Goal: Information Seeking & Learning: Learn about a topic

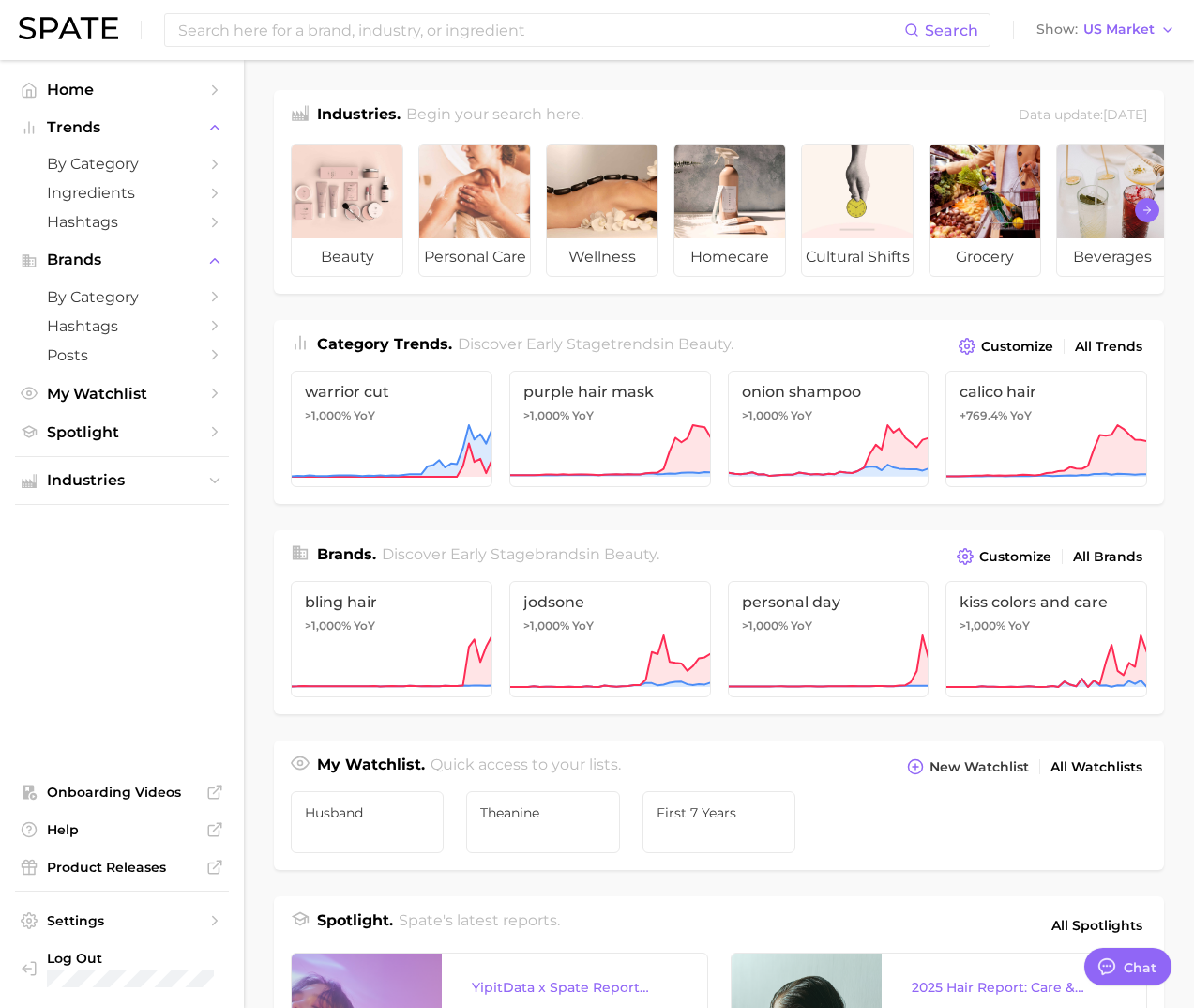
click at [1147, 211] on icon "Scroll Right" at bounding box center [1146, 209] width 11 height 15
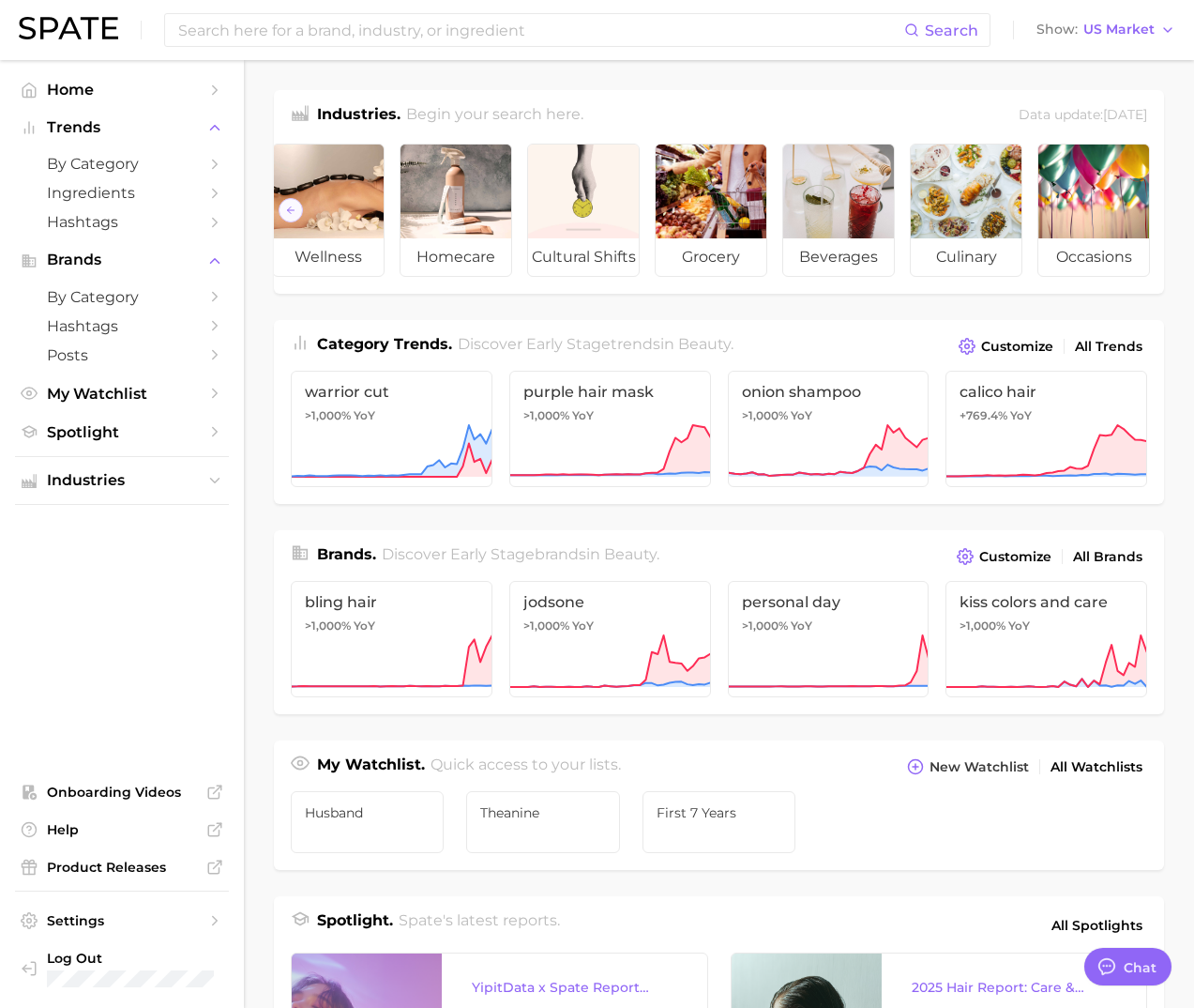
scroll to position [0, 277]
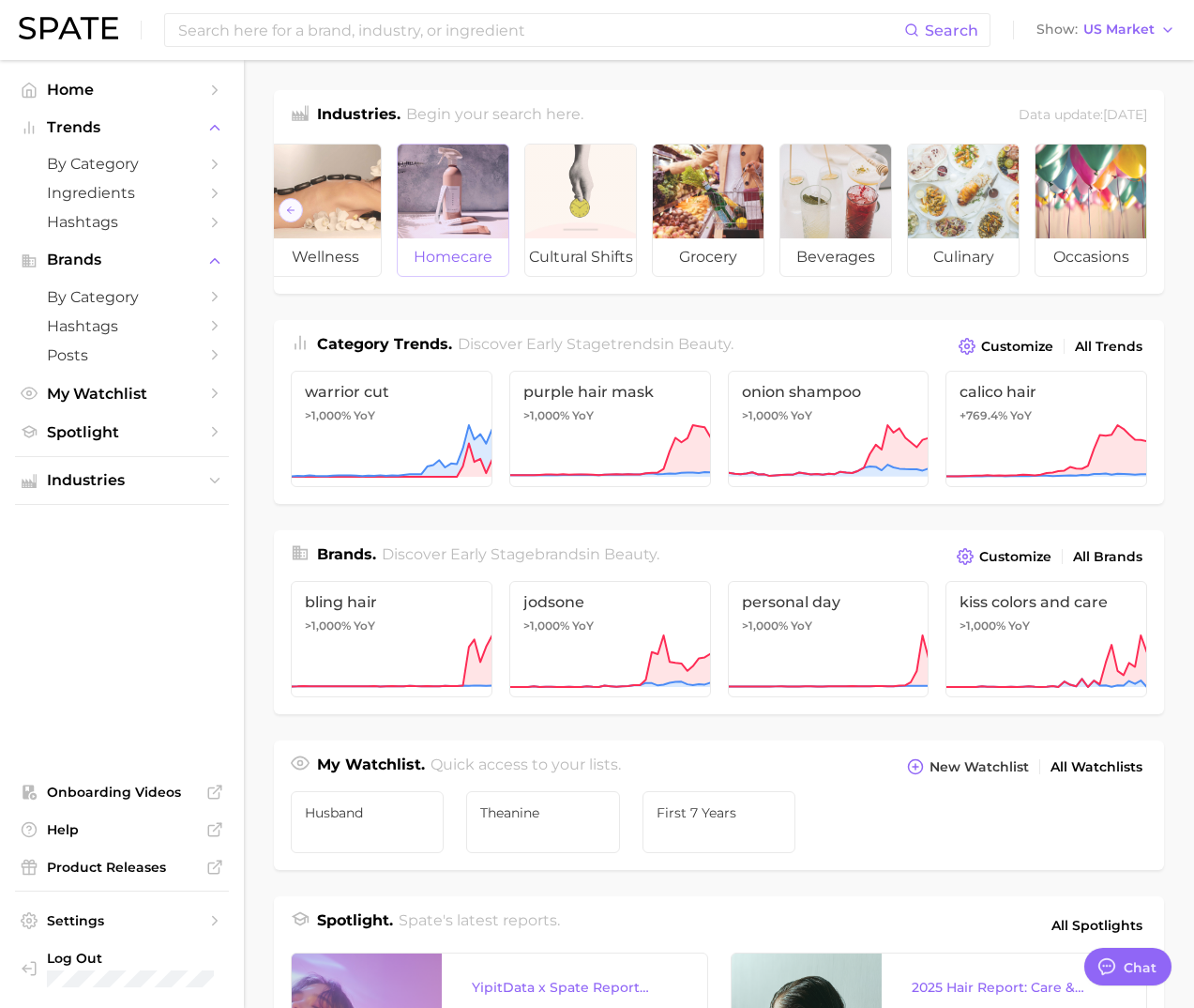
click at [451, 196] on div at bounding box center [452, 191] width 111 height 94
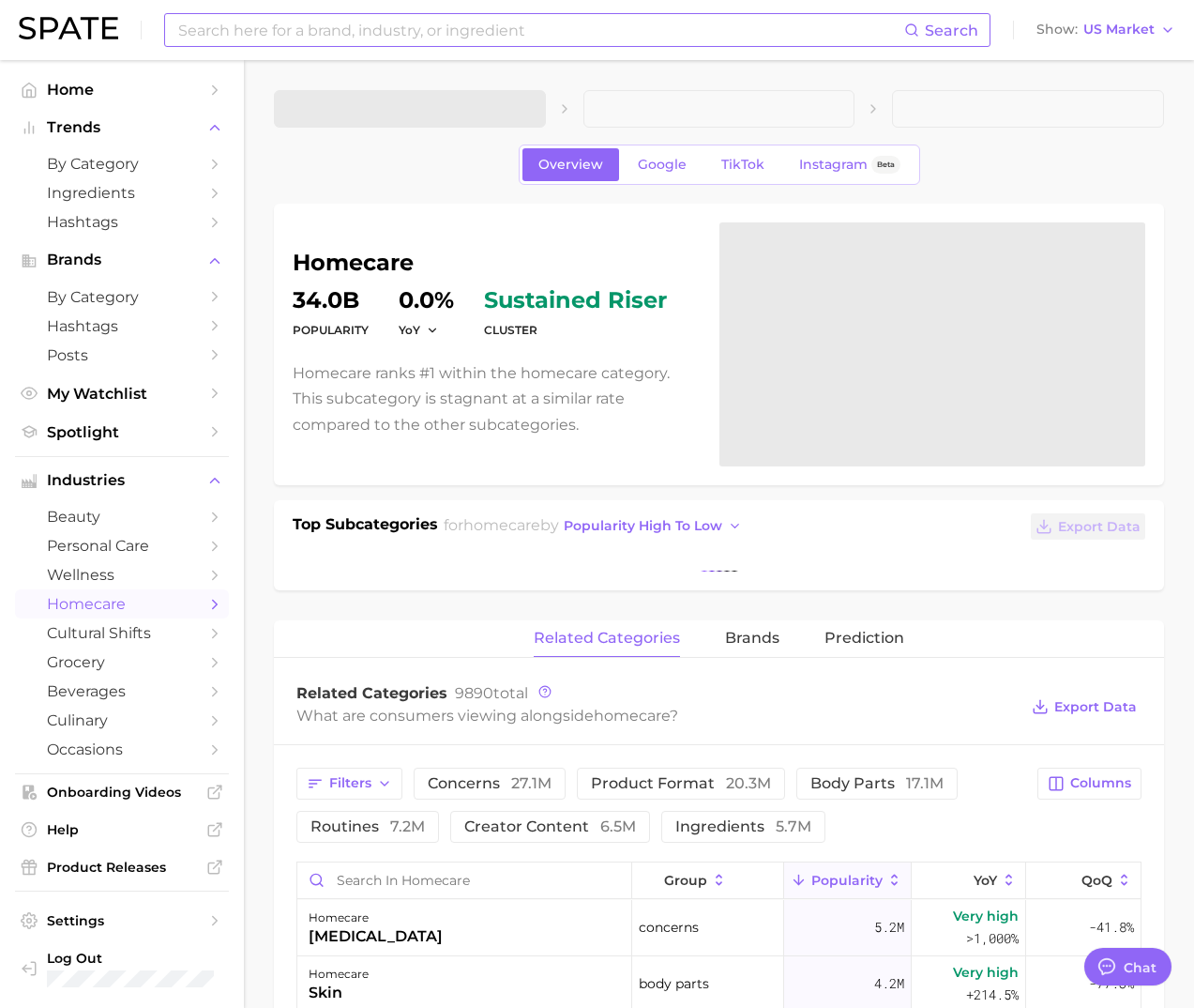
type textarea "x"
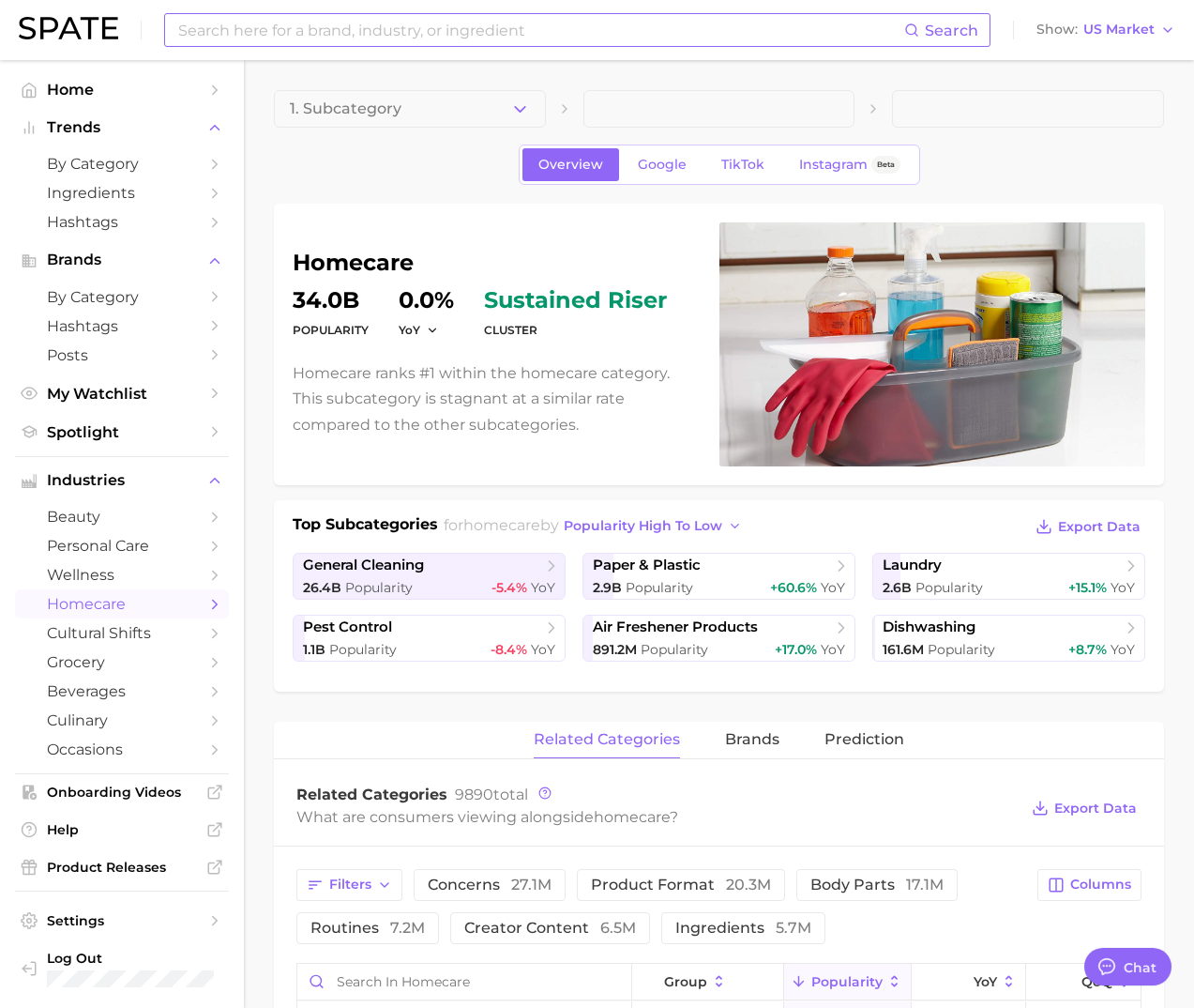
click at [353, 27] on input at bounding box center [540, 30] width 728 height 32
type input "baby"
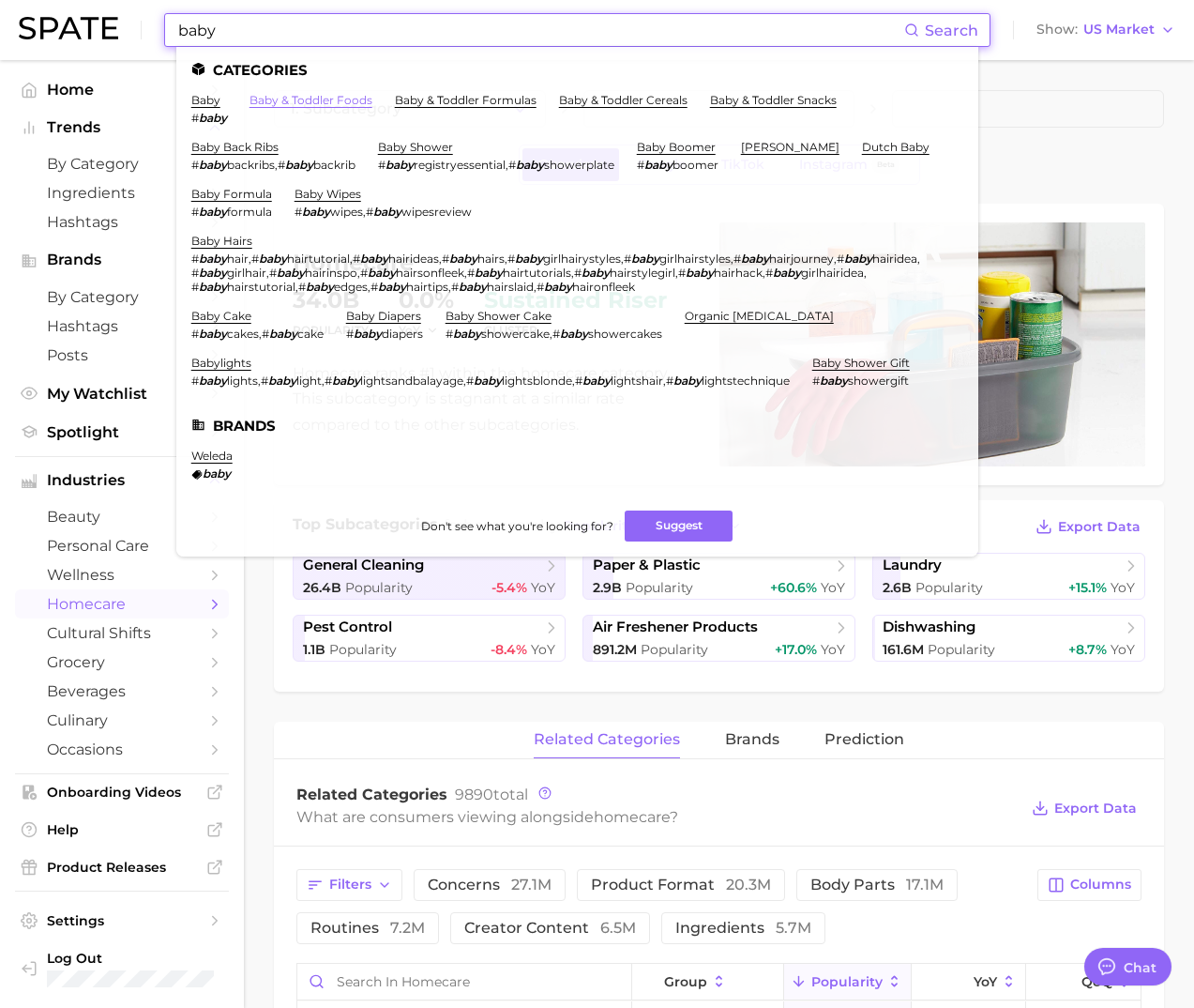
click at [308, 101] on link "baby & toddler foods" at bounding box center [311, 100] width 122 height 14
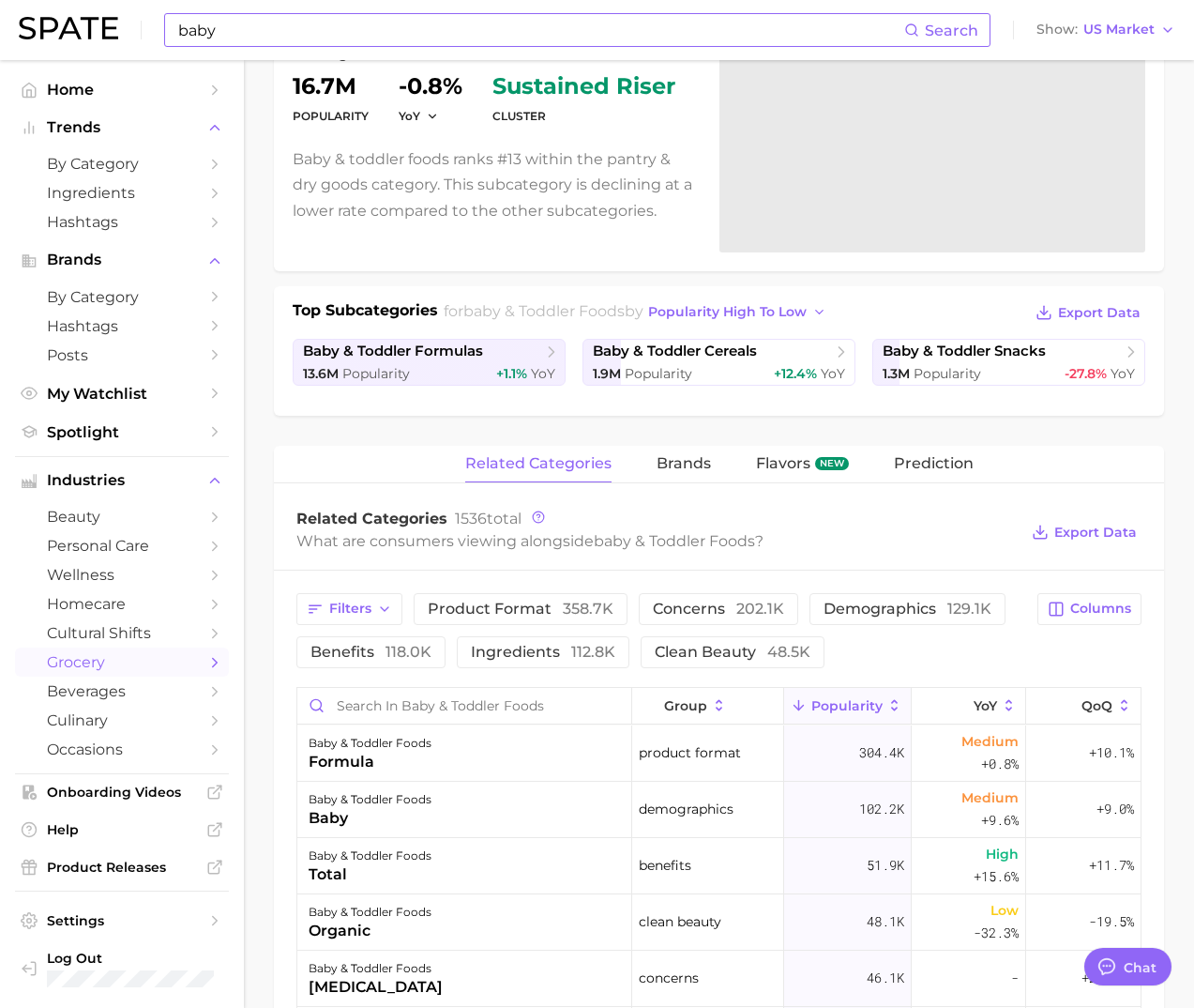
scroll to position [526, 0]
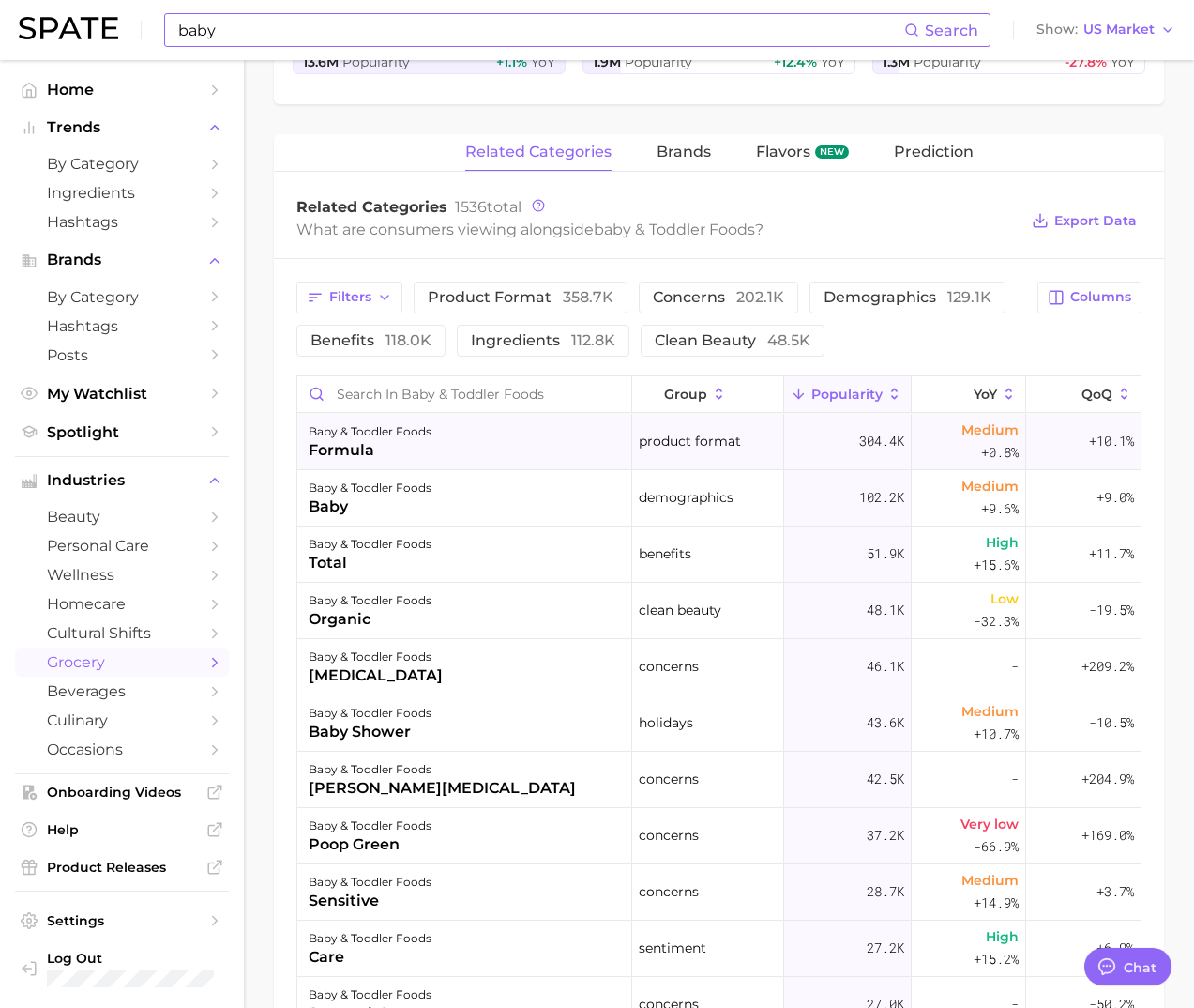
click at [388, 446] on div "formula" at bounding box center [369, 450] width 122 height 23
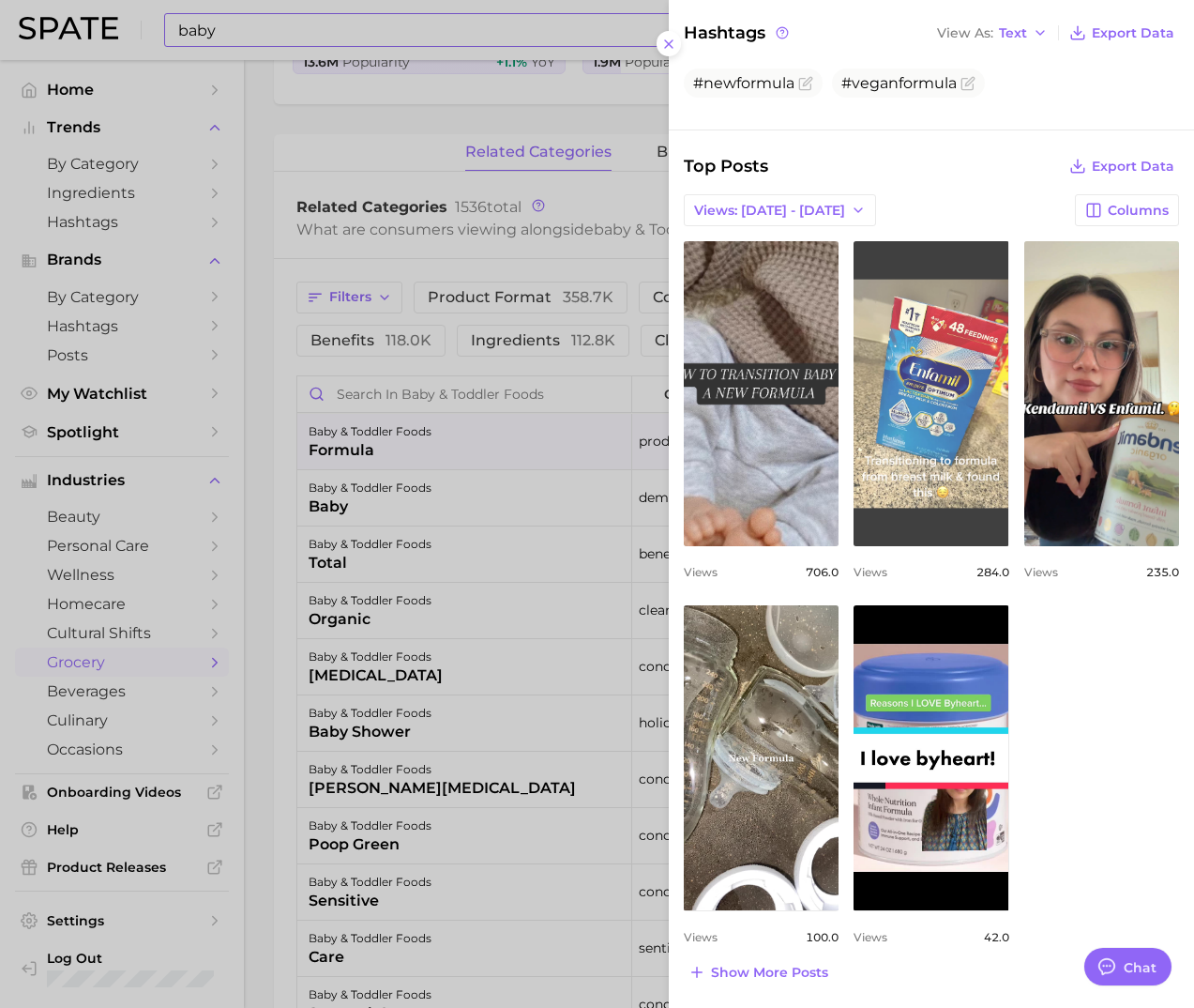
scroll to position [0, 0]
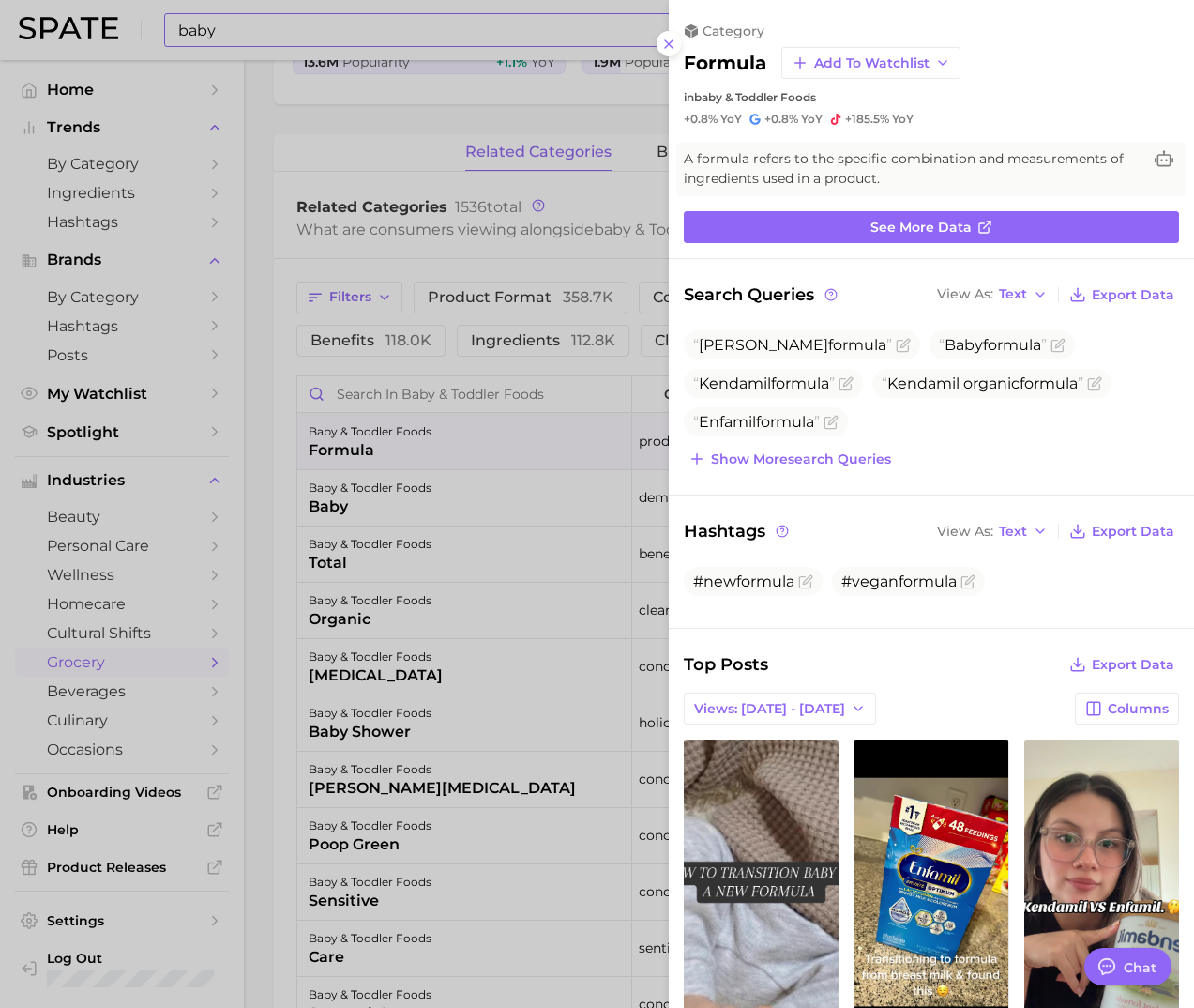
click at [357, 114] on div at bounding box center [597, 504] width 1194 height 1008
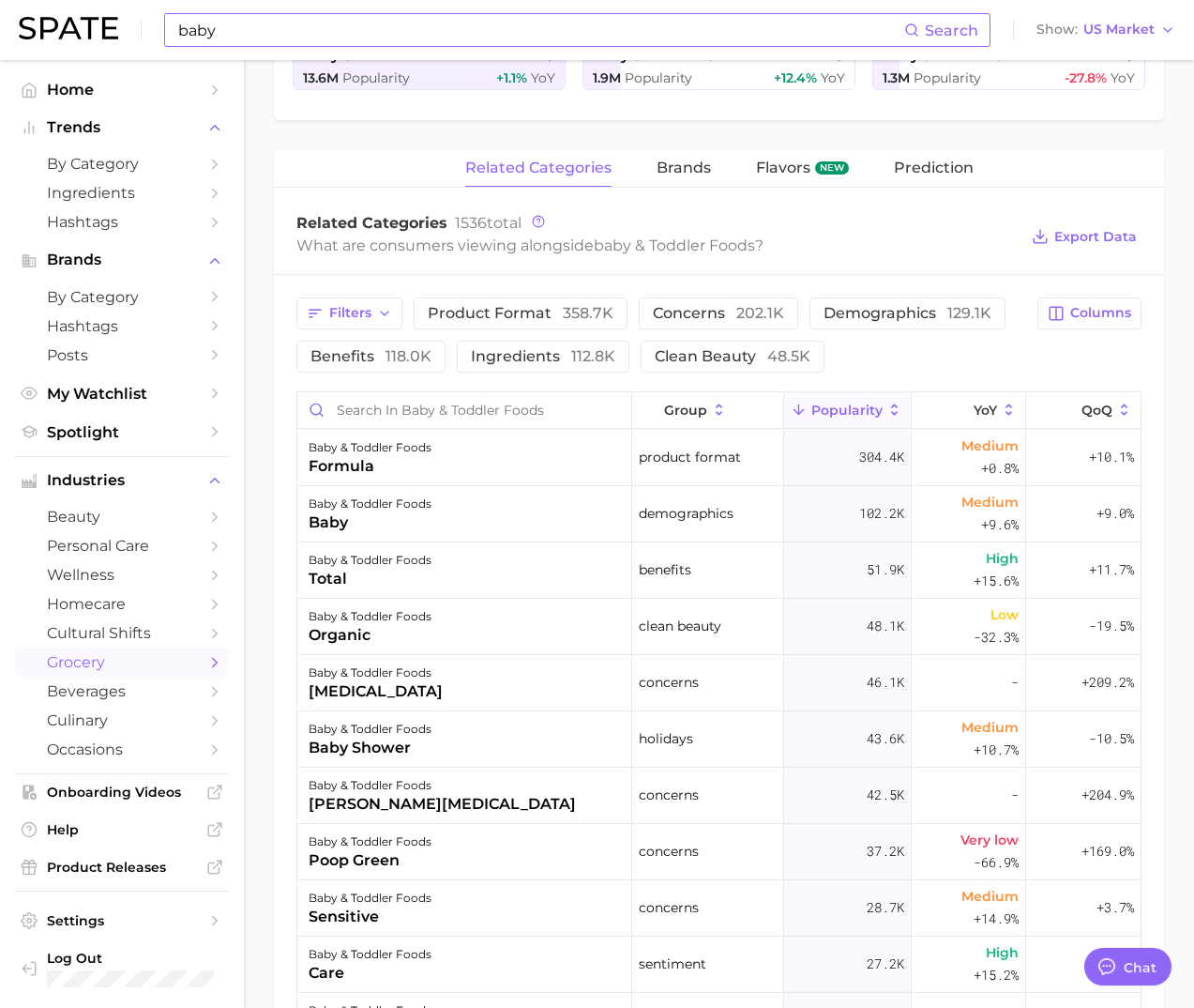
scroll to position [511, 0]
click at [688, 166] on span "brands" at bounding box center [683, 165] width 55 height 17
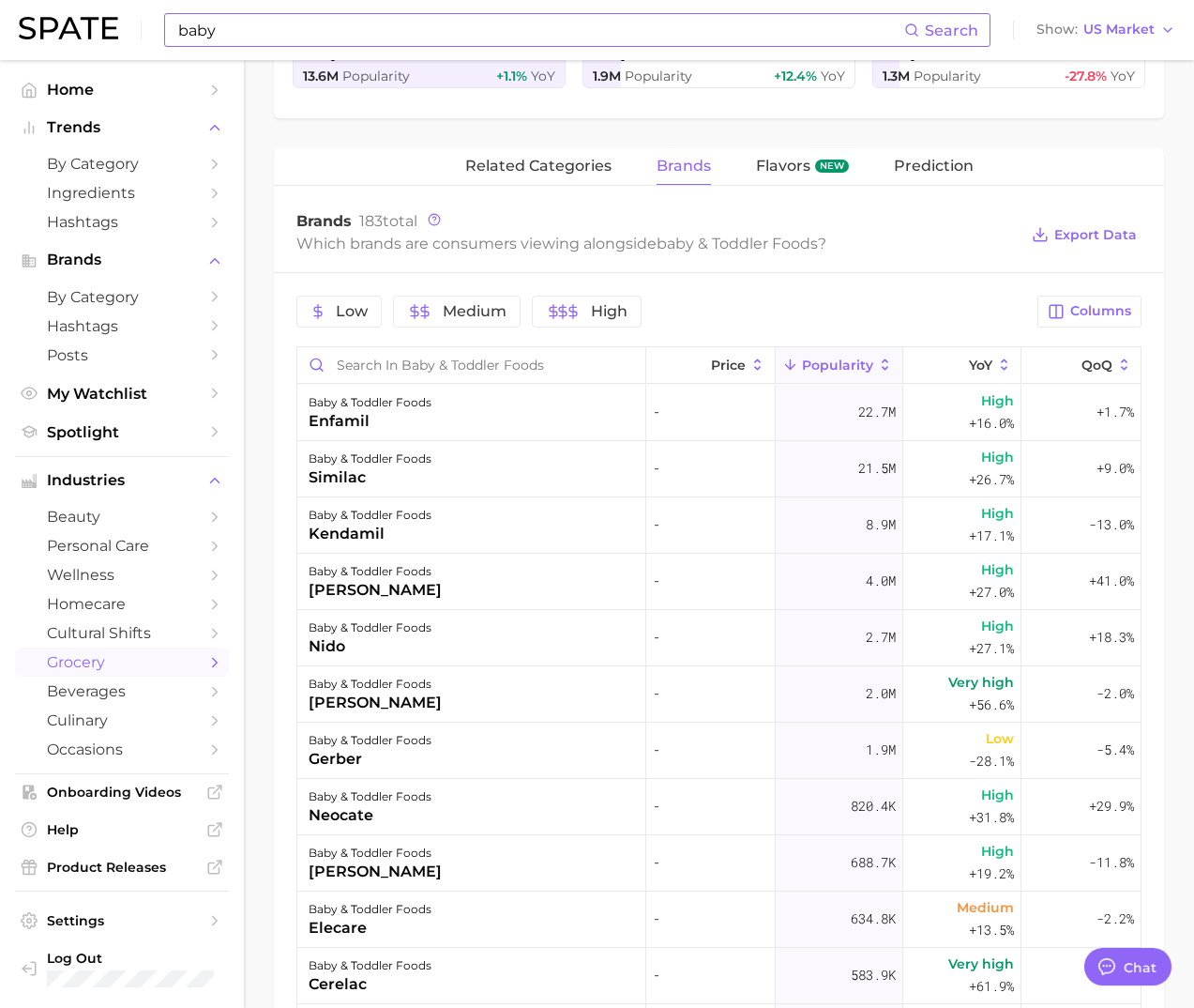
click at [1176, 990] on main "1. pantry & dry goods 2. baby & toddler foods 3. Subcategory Overview Google Ti…" at bounding box center [719, 509] width 950 height 1921
click at [260, 27] on input "baby" at bounding box center [540, 30] width 728 height 32
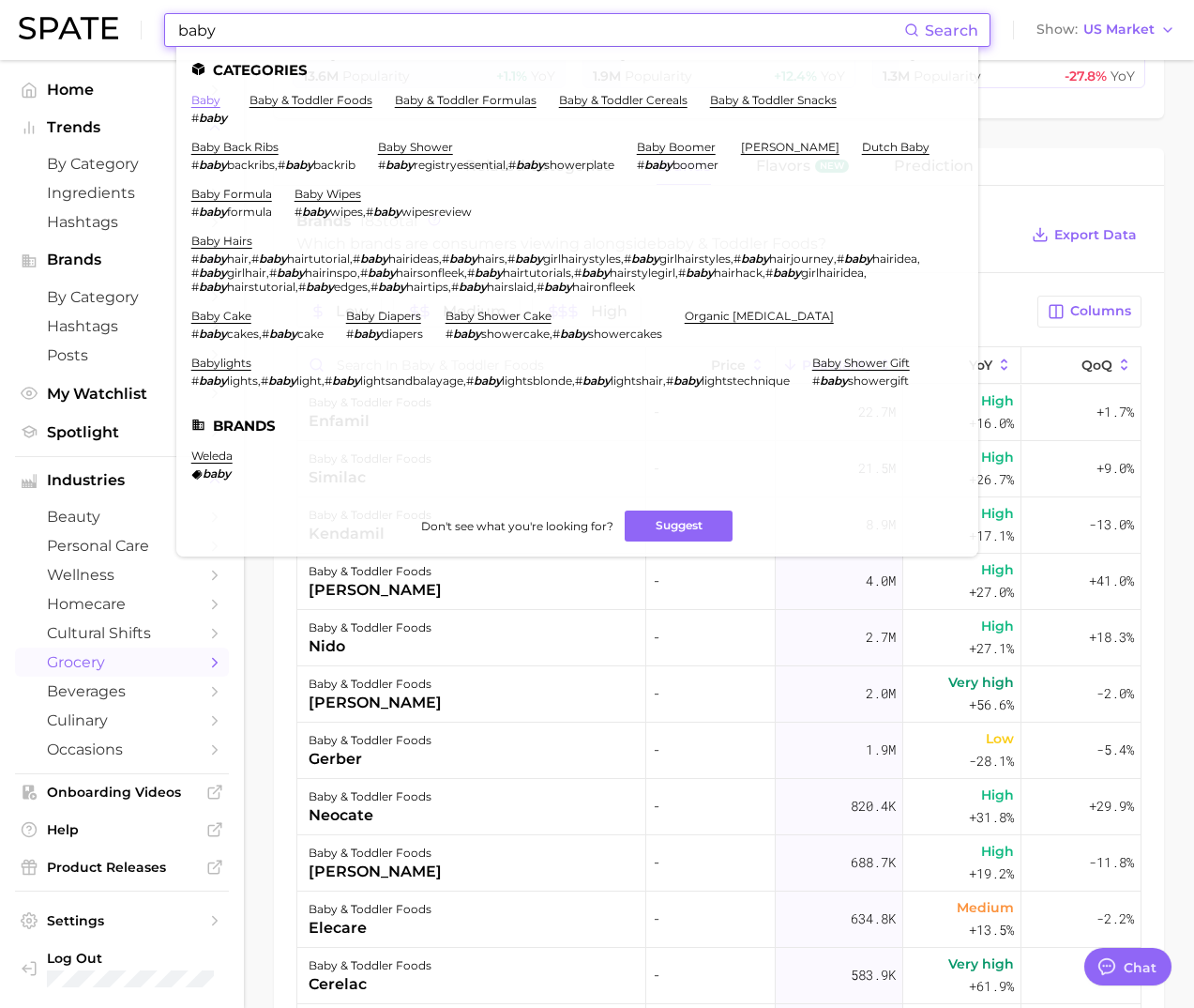
click at [216, 95] on link "baby" at bounding box center [205, 100] width 29 height 14
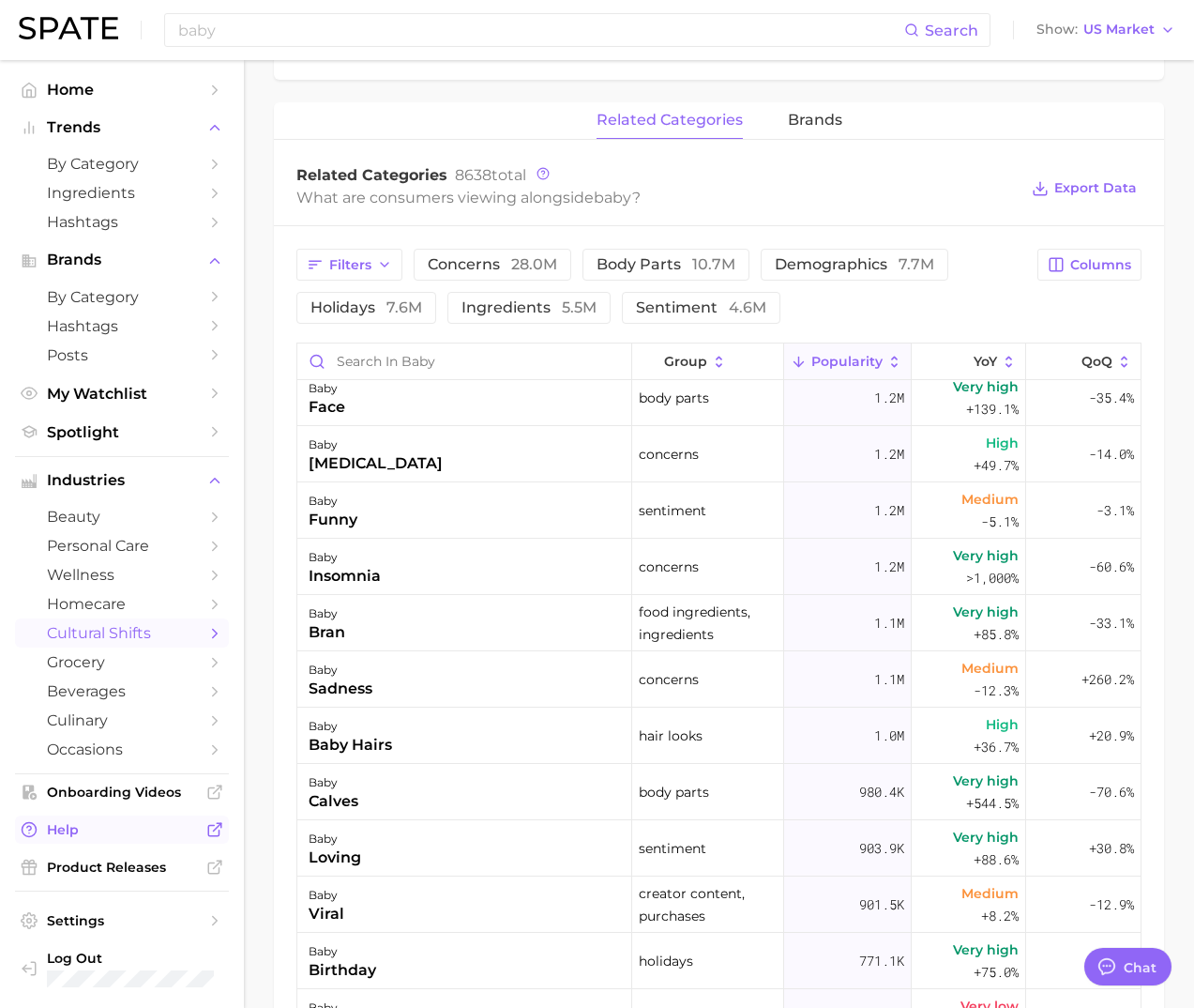
scroll to position [740, 0]
